Goal: Check status: Check status

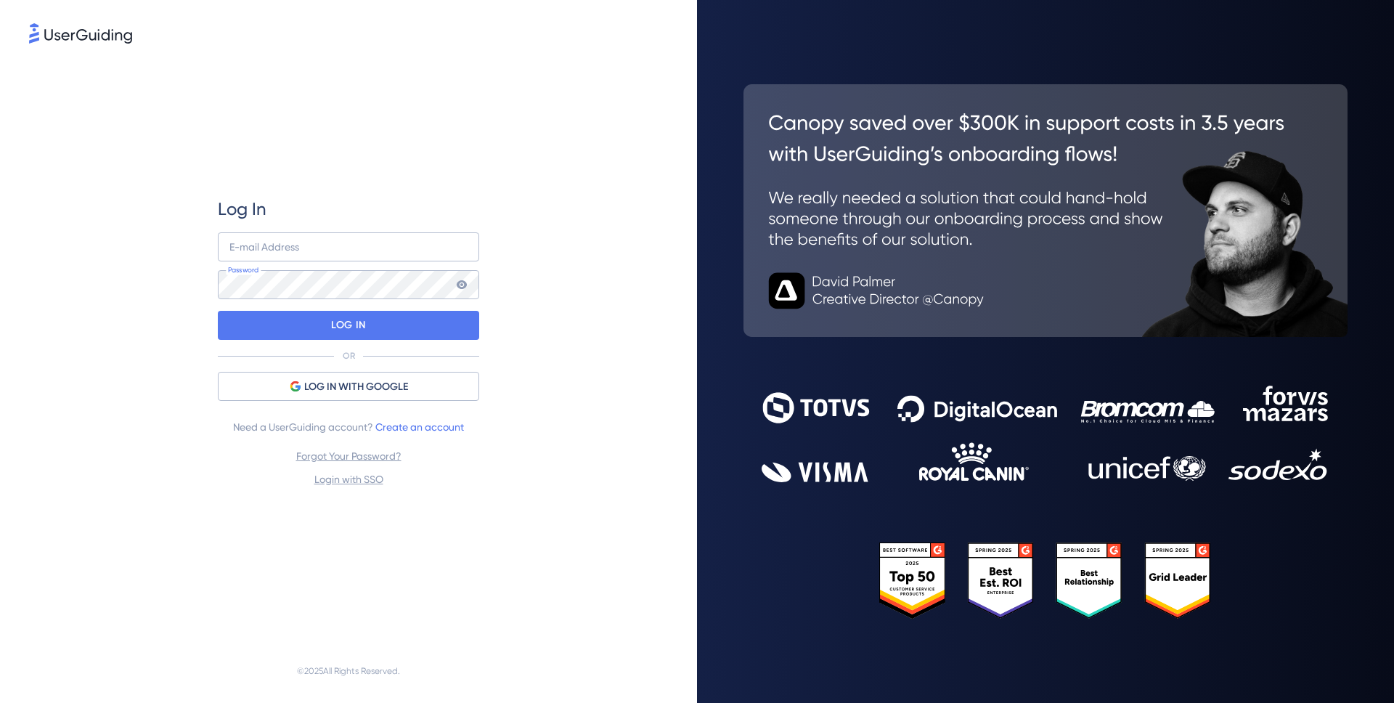
type input "[PERSON_NAME][EMAIL_ADDRESS][DOMAIN_NAME]"
click at [534, 307] on div "Log In [EMAIL_ADDRESS][DOMAIN_NAME] E-mail Address Password LOG IN OR LOG IN WI…" at bounding box center [348, 342] width 639 height 592
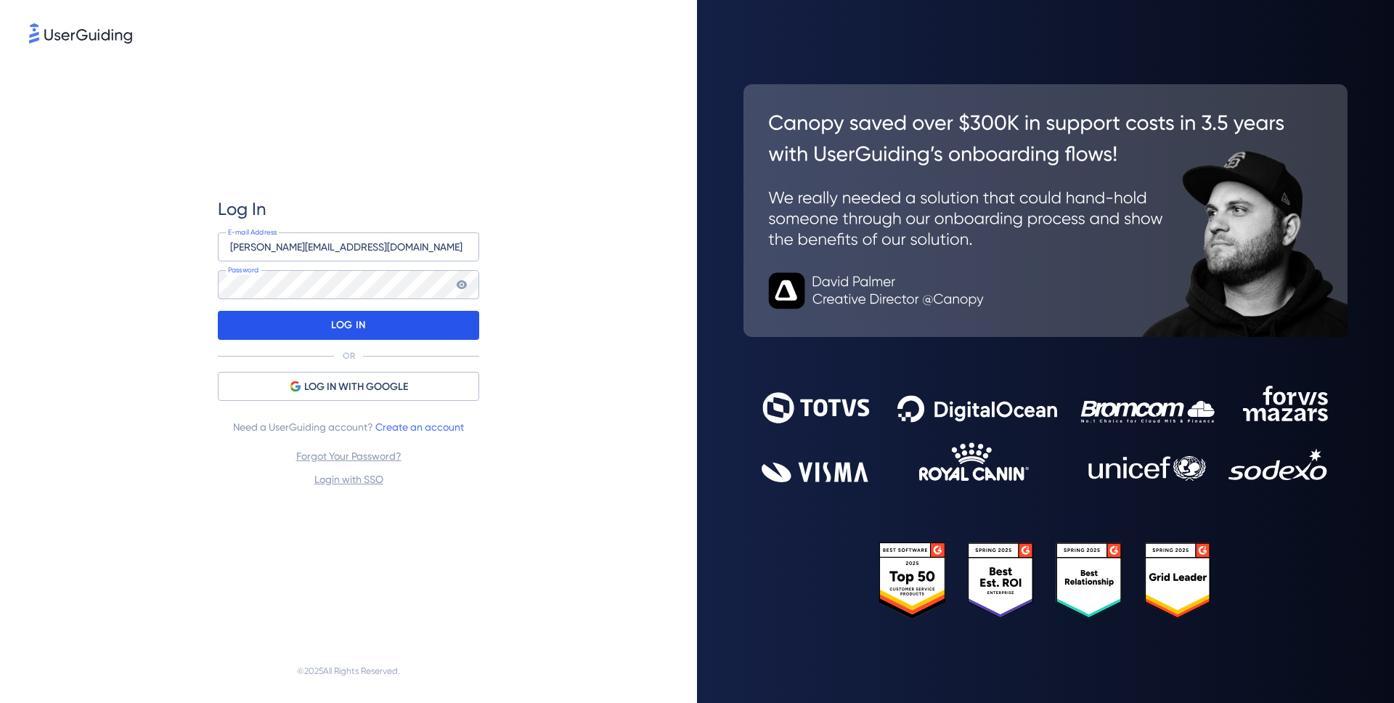
click at [465, 318] on div "LOG IN" at bounding box center [348, 325] width 261 height 29
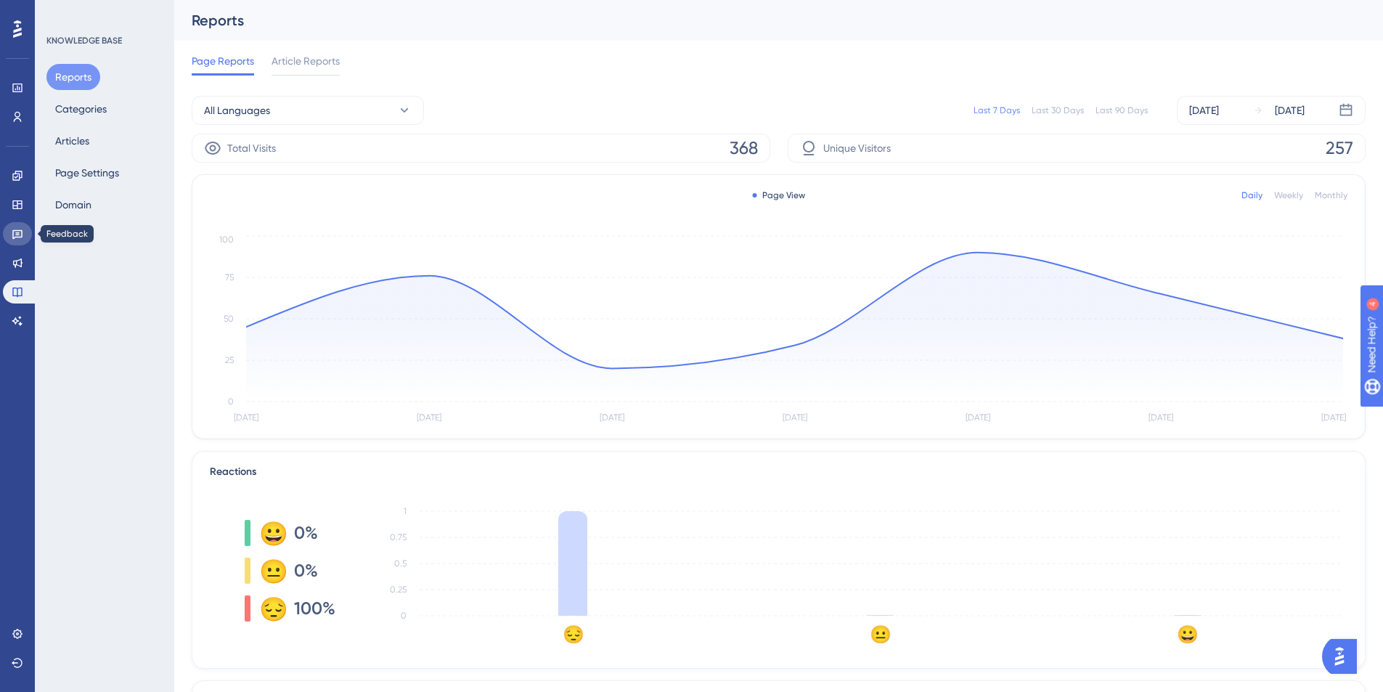
click at [18, 235] on icon at bounding box center [18, 234] width 12 height 12
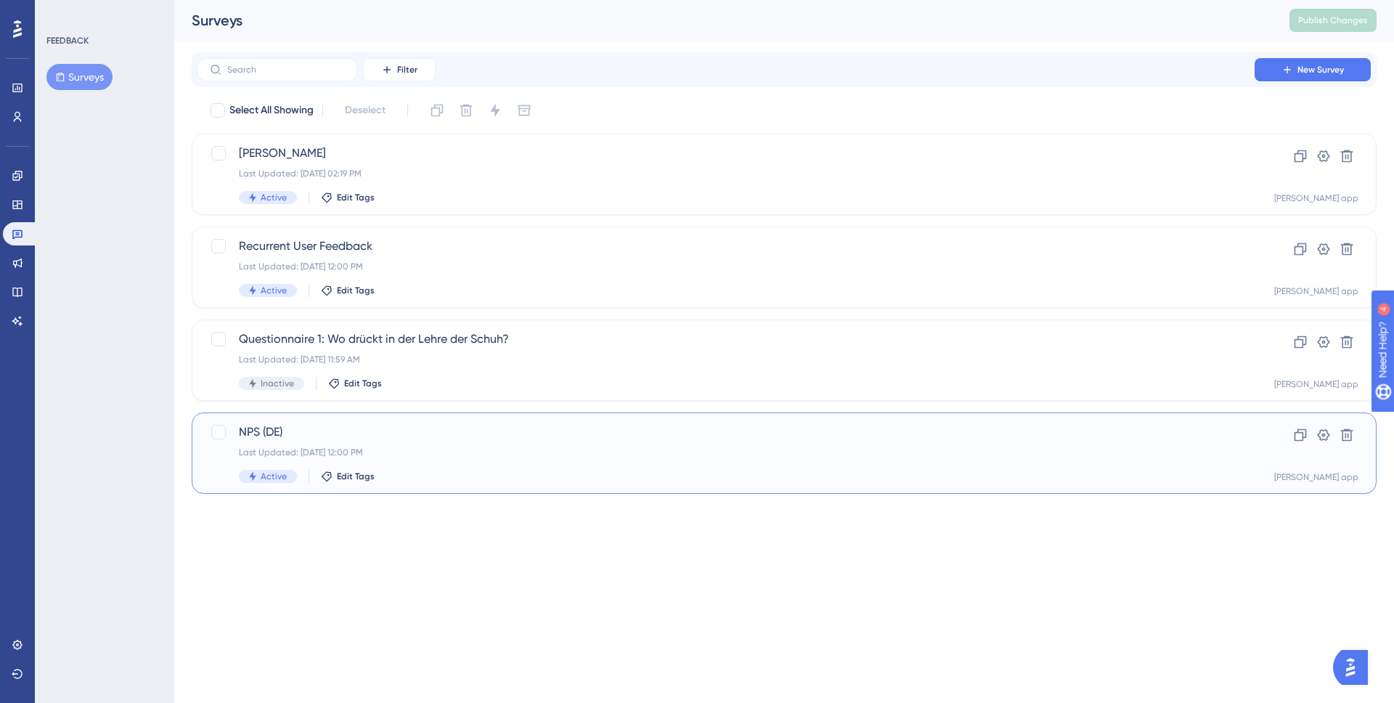
click at [477, 468] on div "NPS (DE) Last Updated: [DATE] 12:00 PM Active Edit Tags" at bounding box center [726, 453] width 974 height 60
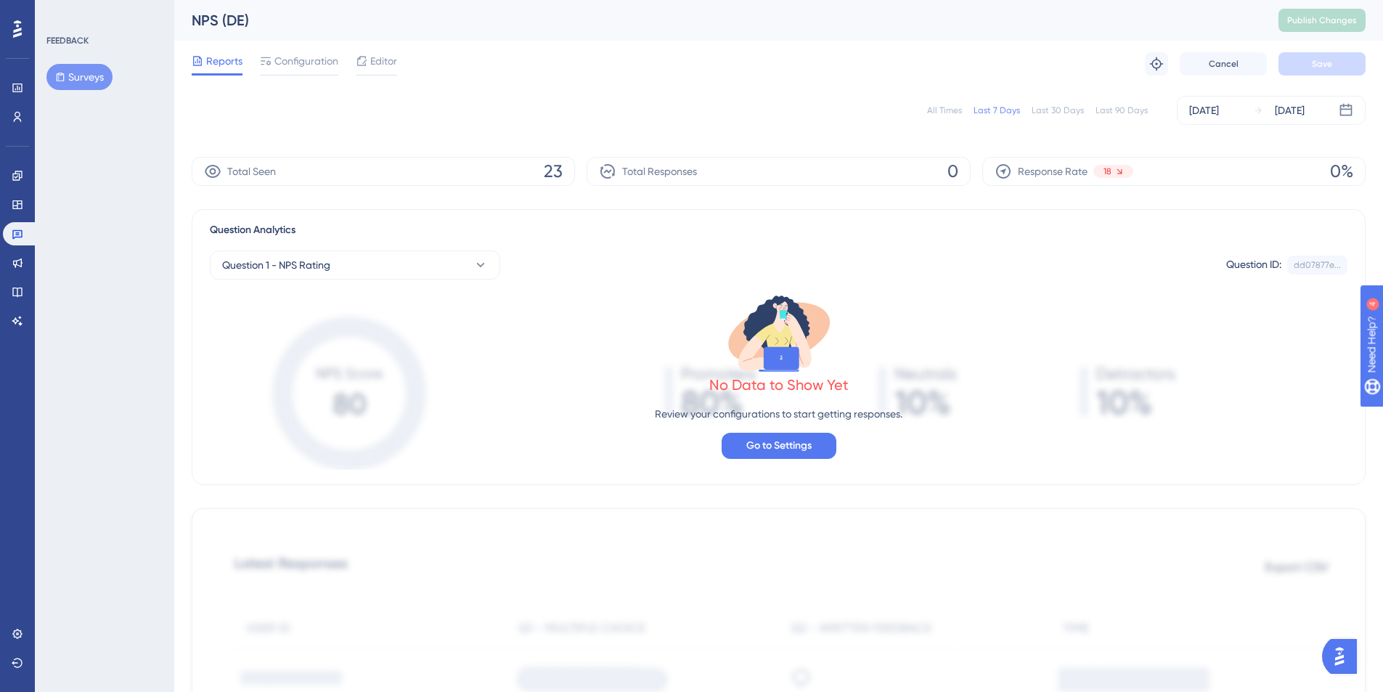
click at [961, 111] on div "All Times" at bounding box center [944, 111] width 35 height 12
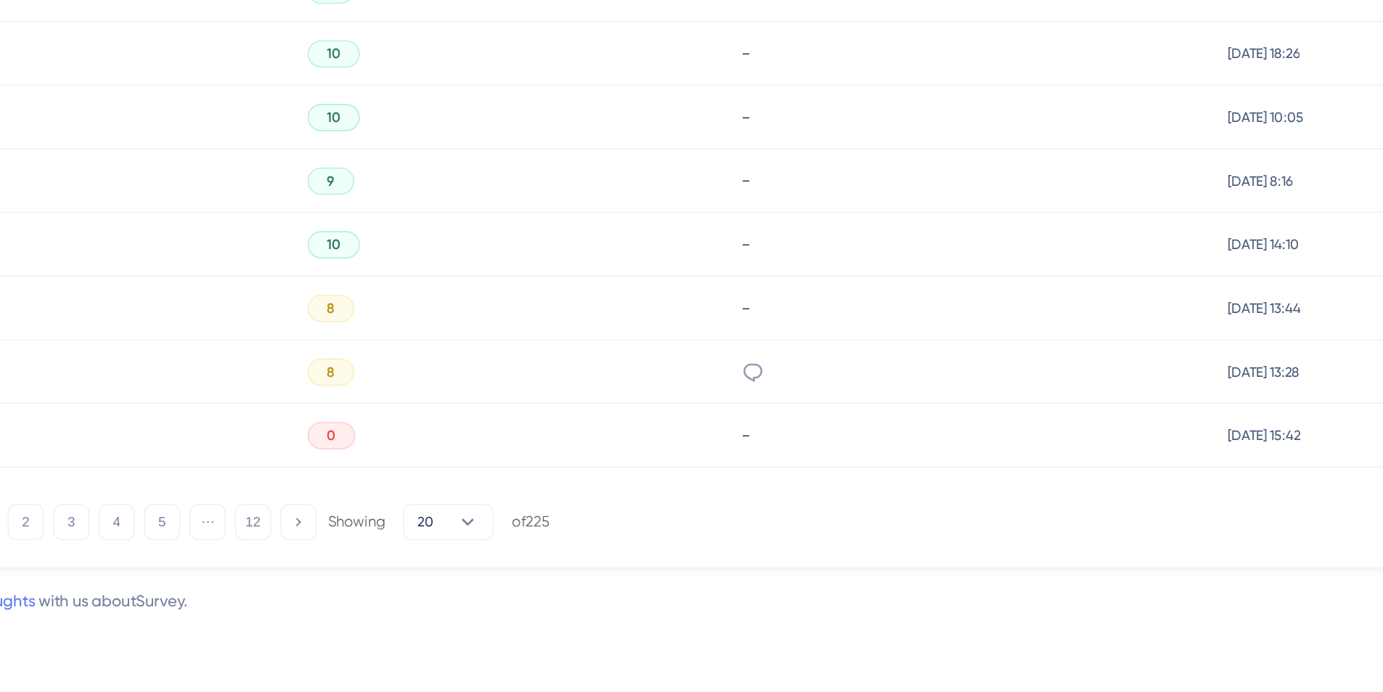
scroll to position [848, 0]
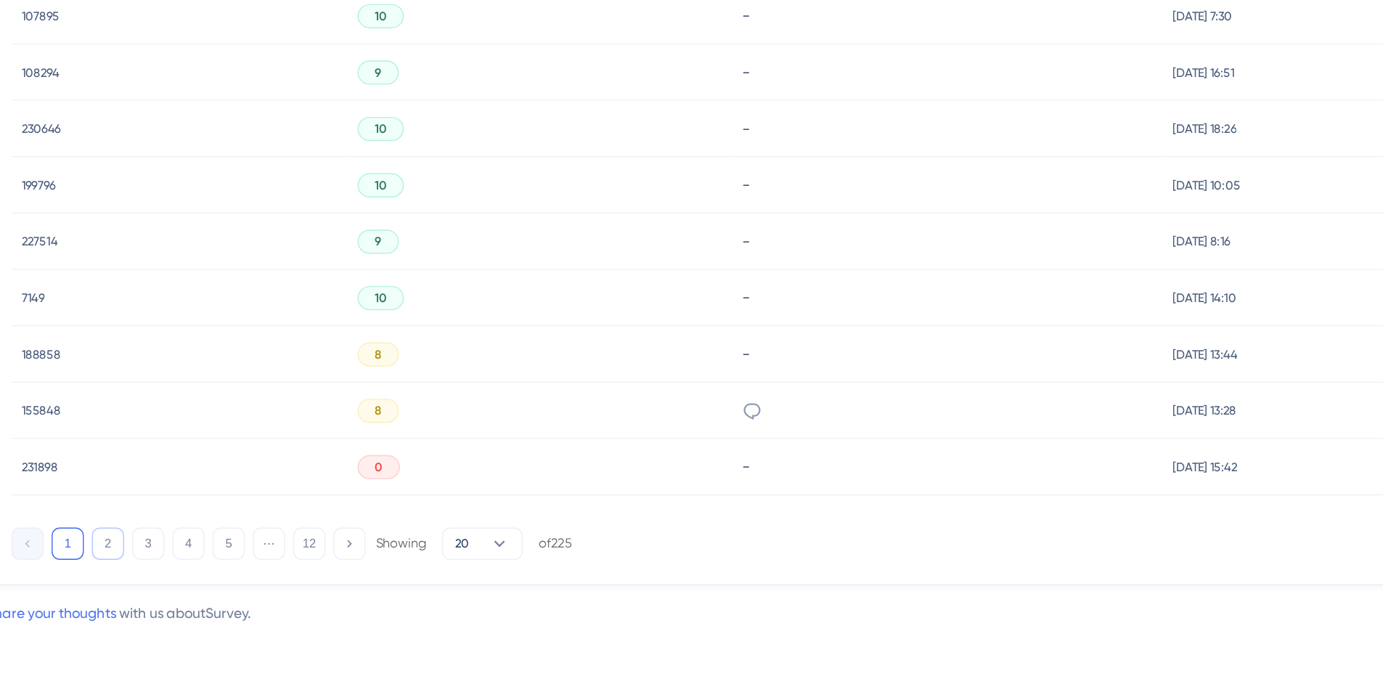
click at [280, 595] on button "2" at bounding box center [279, 587] width 23 height 23
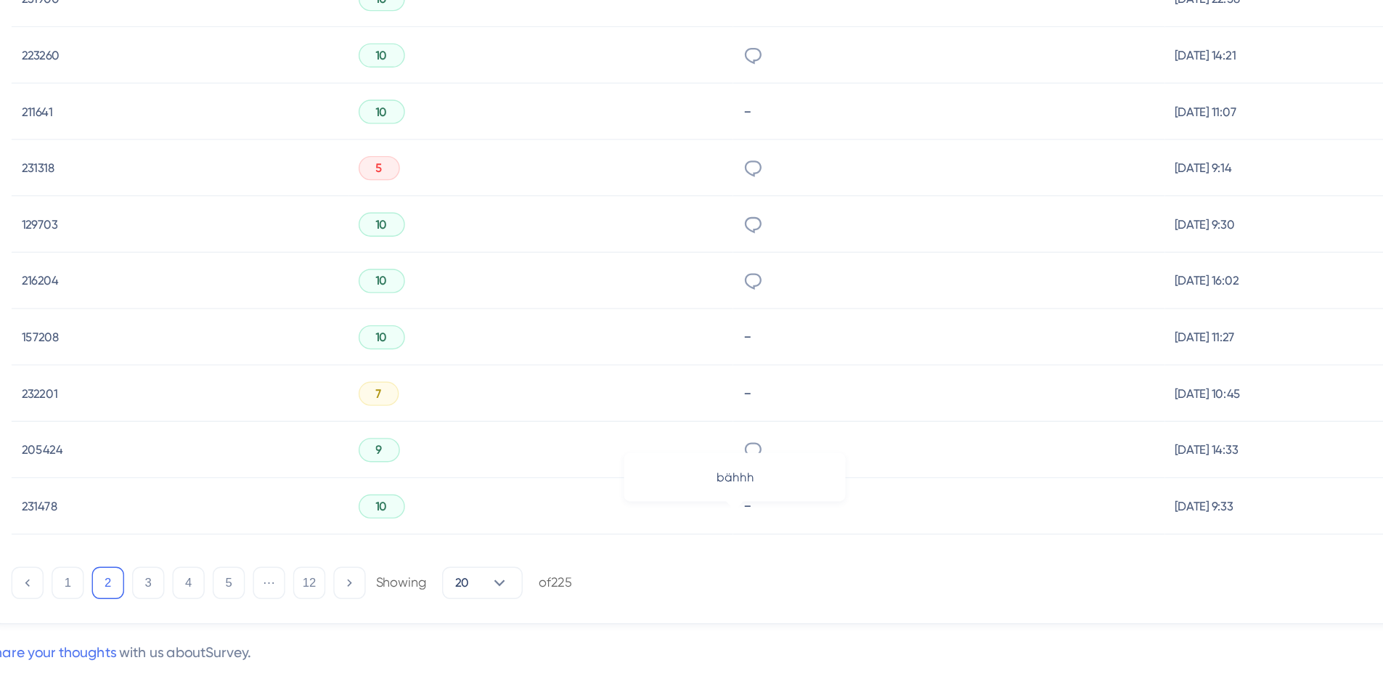
scroll to position [836, 0]
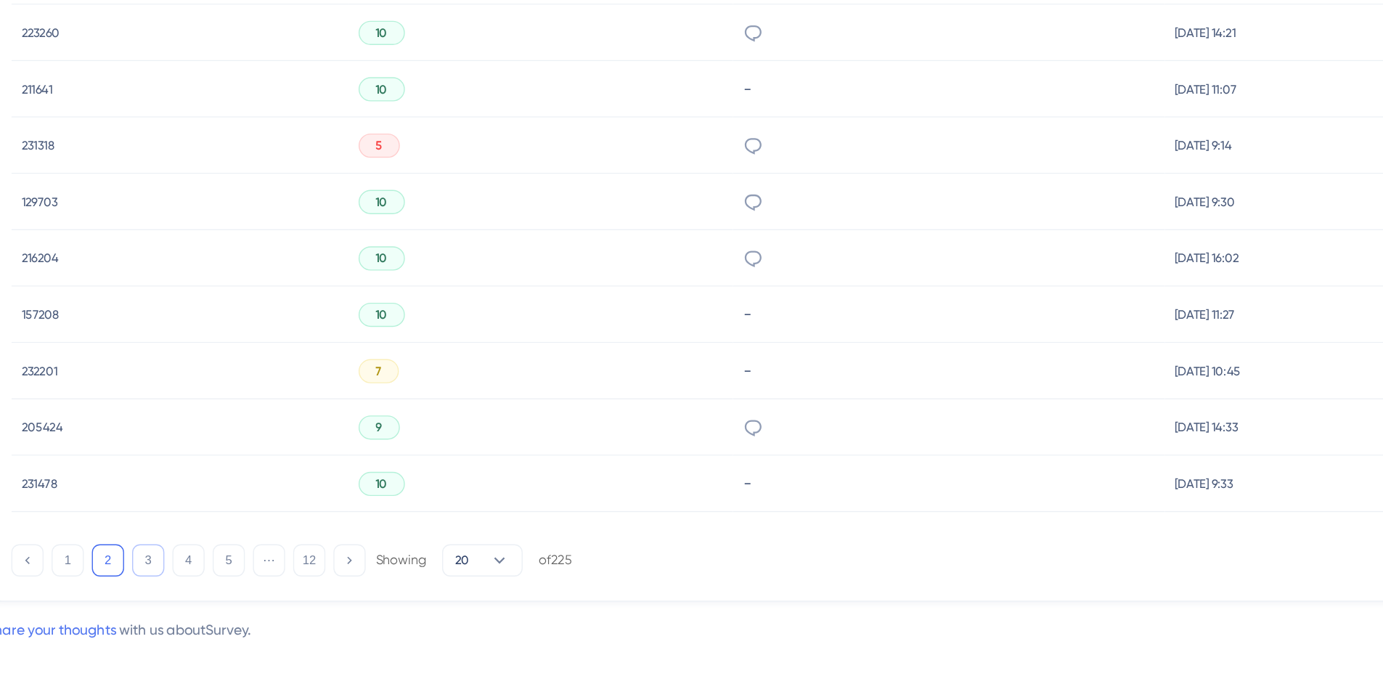
click at [309, 603] on button "3" at bounding box center [308, 599] width 23 height 23
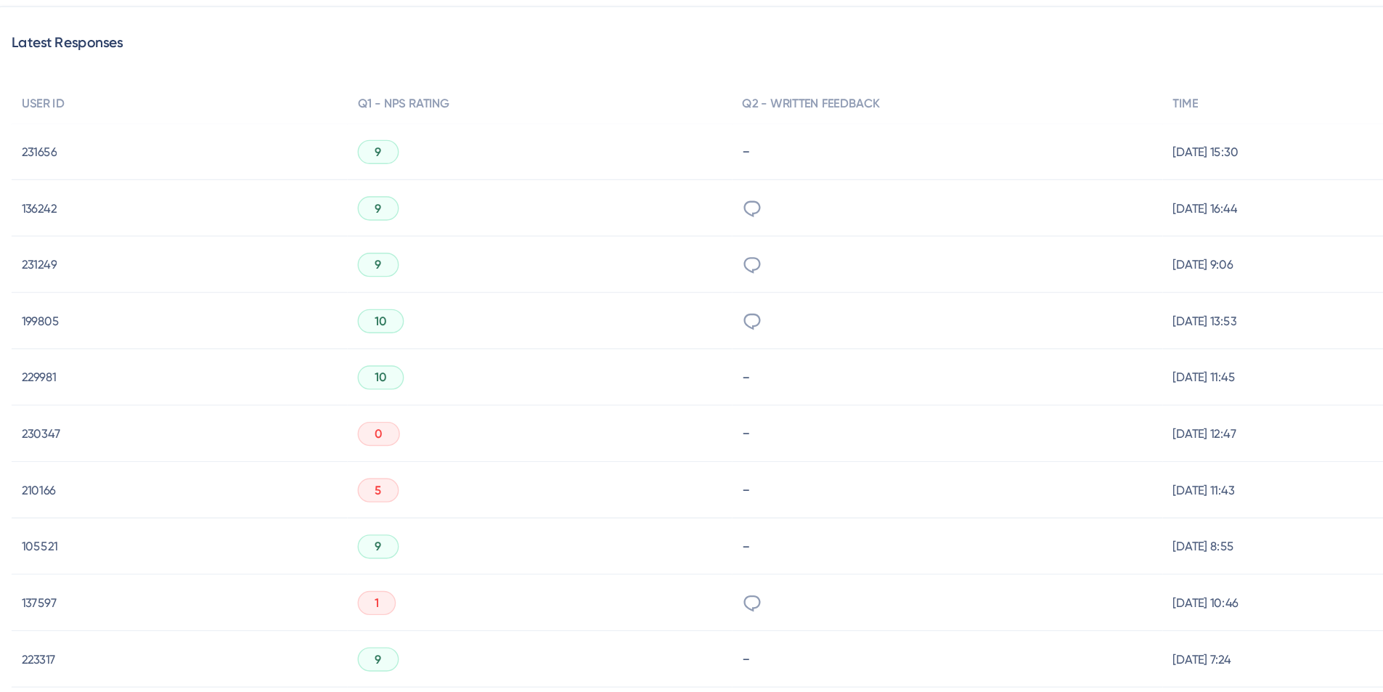
scroll to position [394, 0]
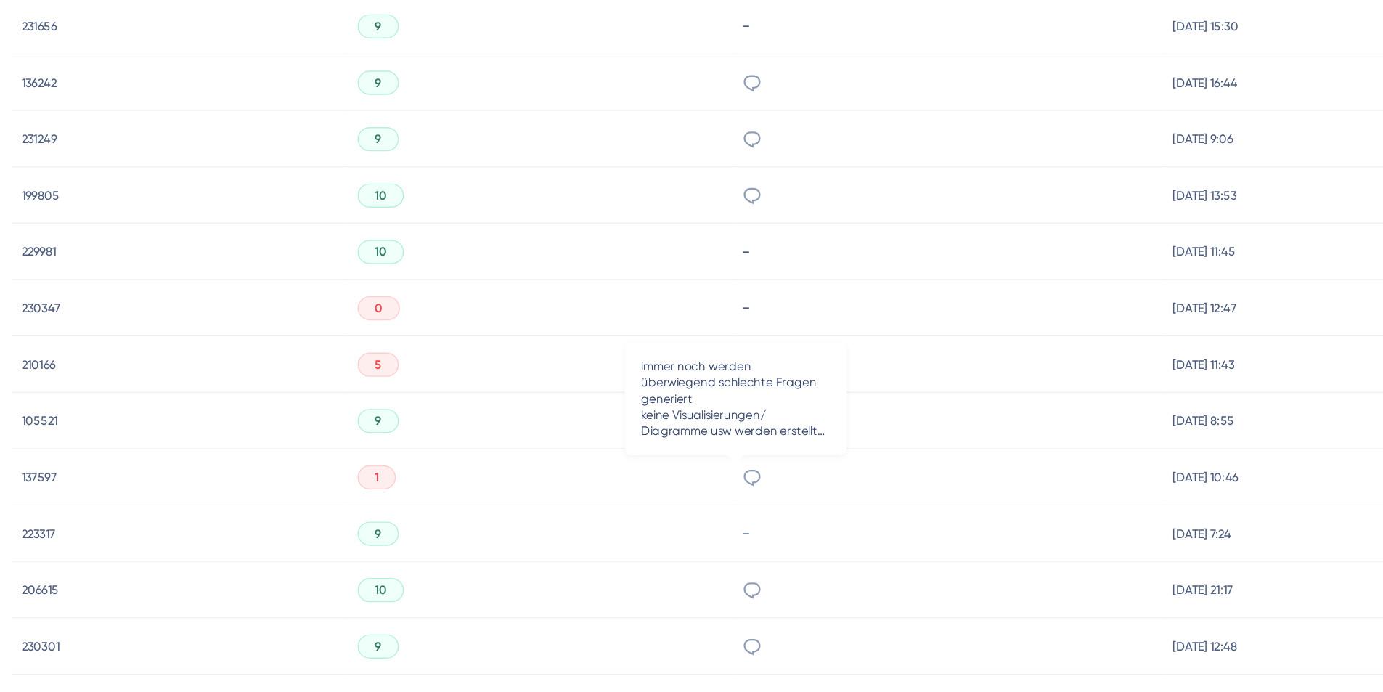
click at [737, 539] on icon at bounding box center [744, 539] width 15 height 15
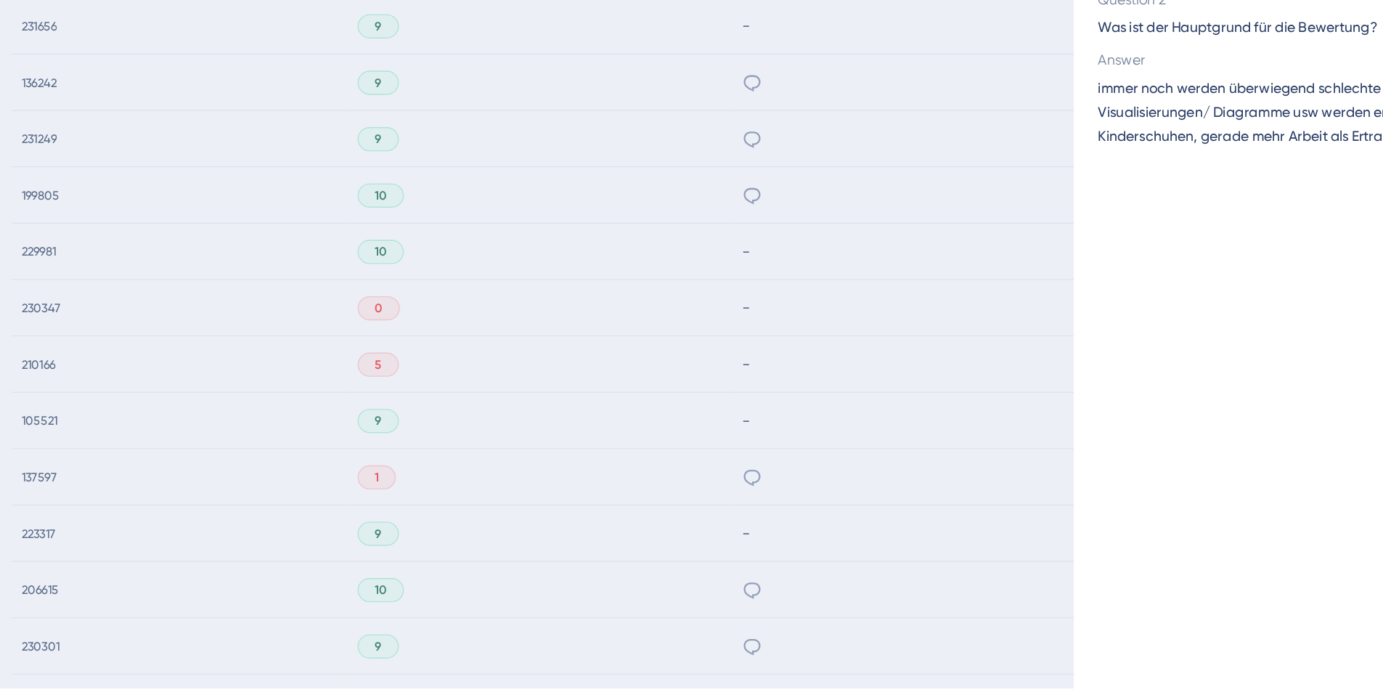
click at [734, 539] on div "Survey Responses 137597 Question 1 Wie wahrscheinlich ist es, dass du uns weite…" at bounding box center [691, 346] width 1383 height 692
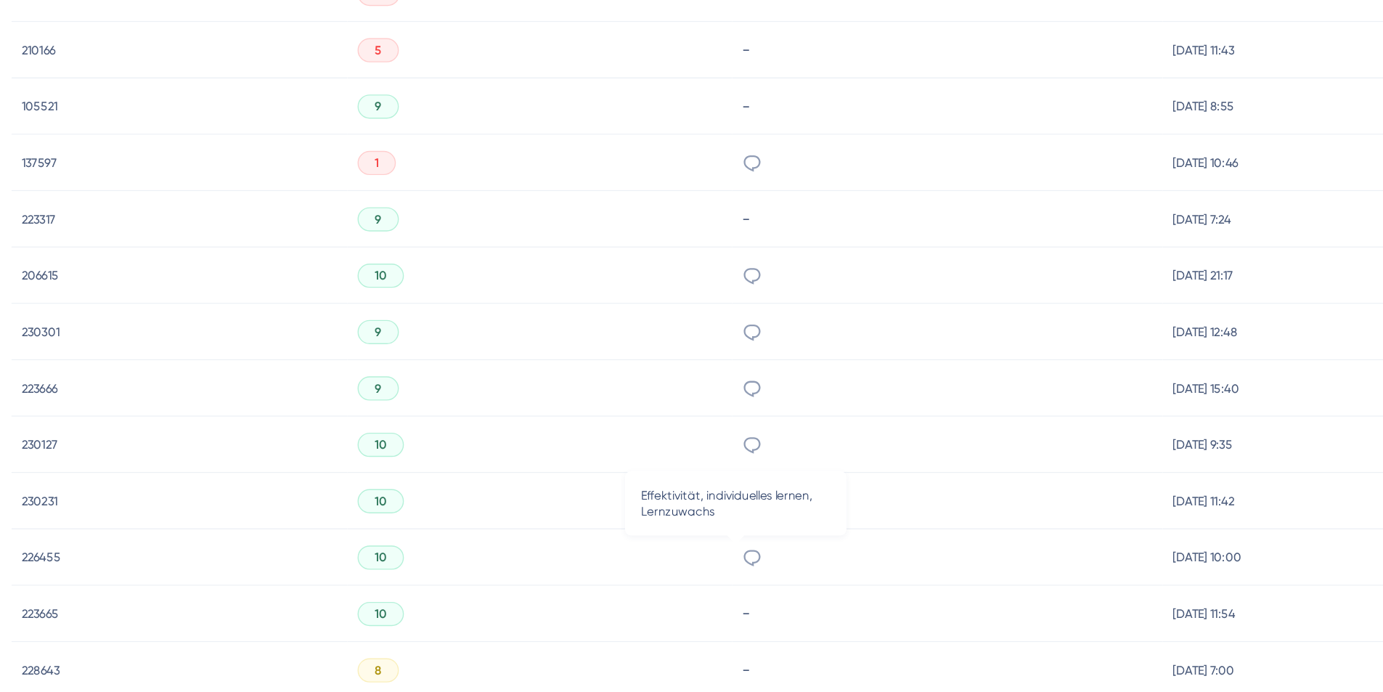
scroll to position [759, 0]
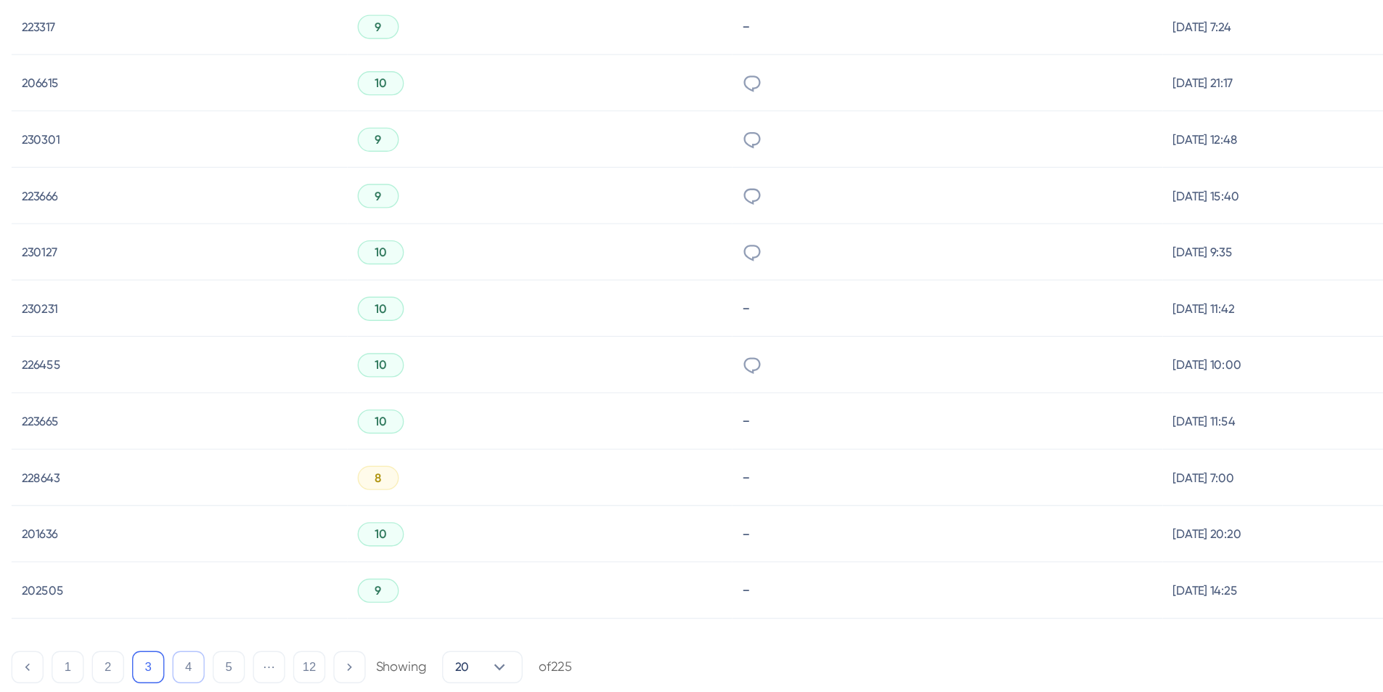
click at [344, 675] on button "4" at bounding box center [337, 676] width 23 height 23
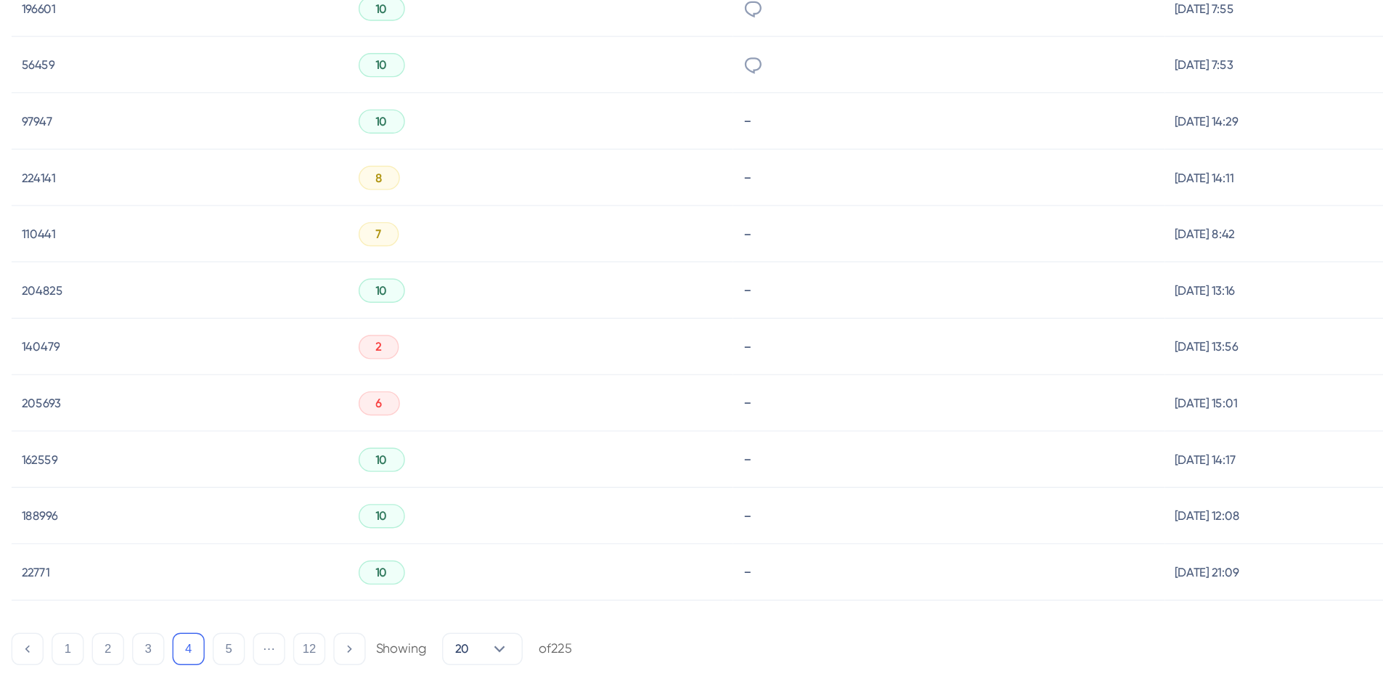
scroll to position [849, 0]
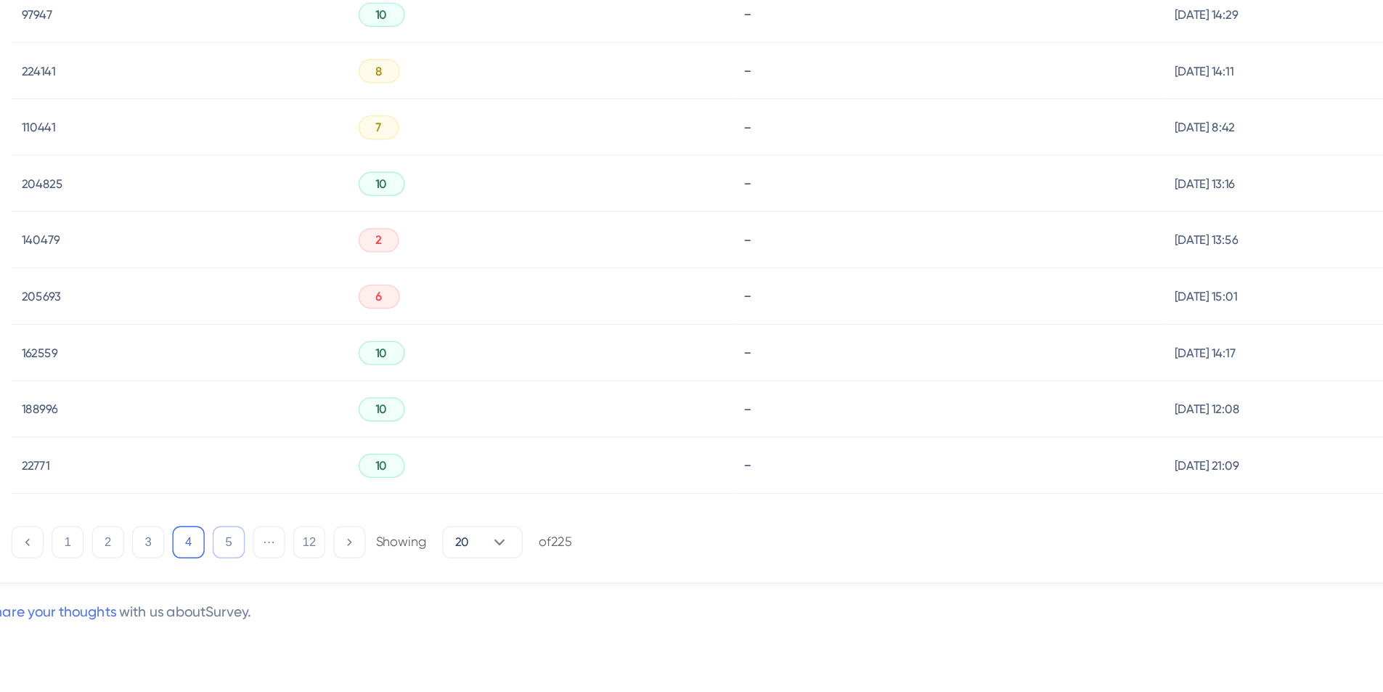
click at [367, 585] on button "5" at bounding box center [366, 586] width 23 height 23
click at [364, 590] on button "6" at bounding box center [366, 586] width 23 height 23
